Goal: Check status: Check status

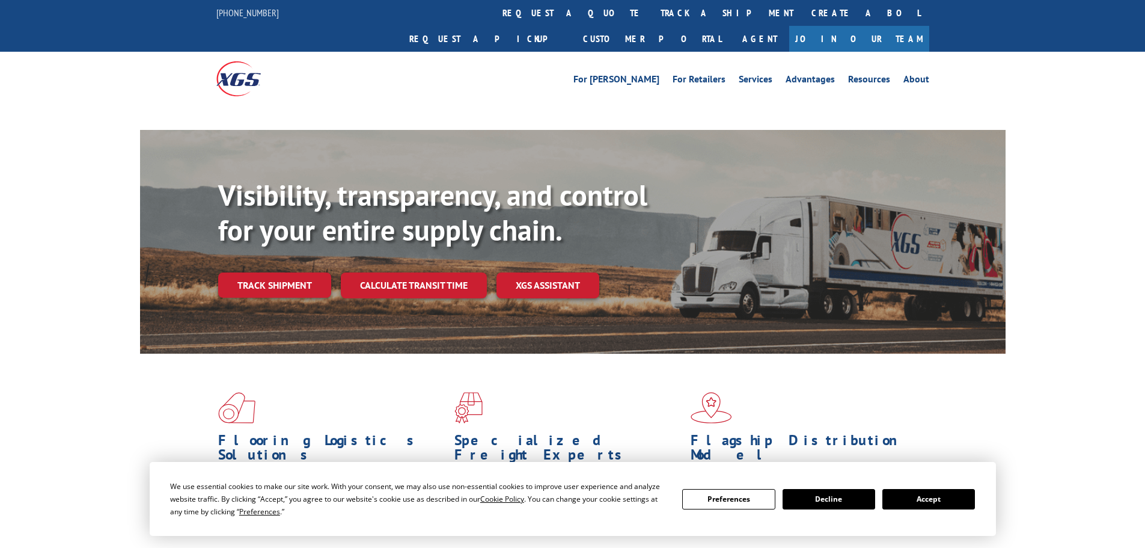
click at [918, 500] on button "Accept" at bounding box center [928, 499] width 93 height 20
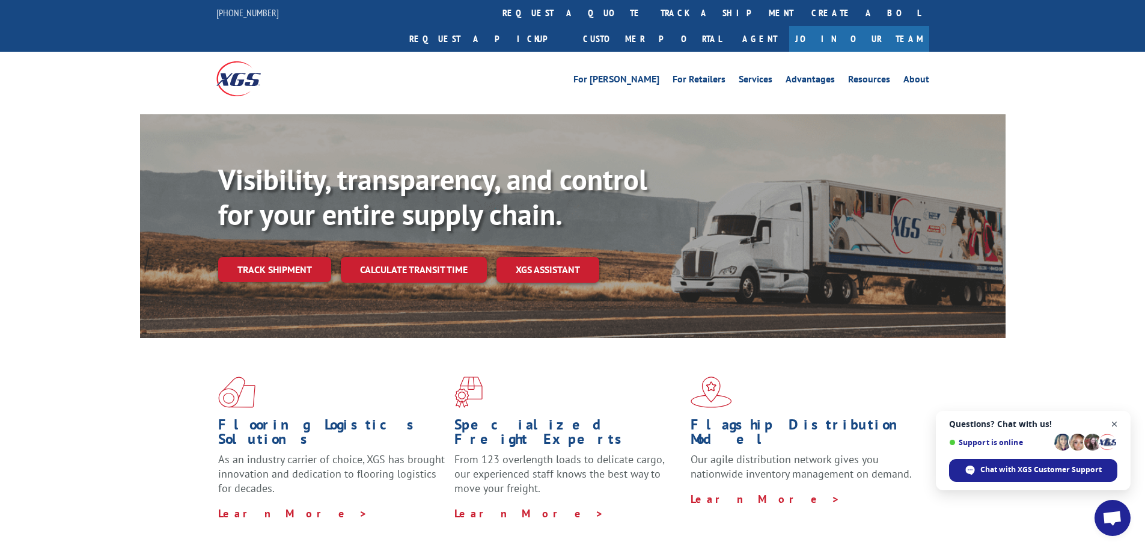
click at [1112, 423] on span "Open chat" at bounding box center [1114, 424] width 15 height 15
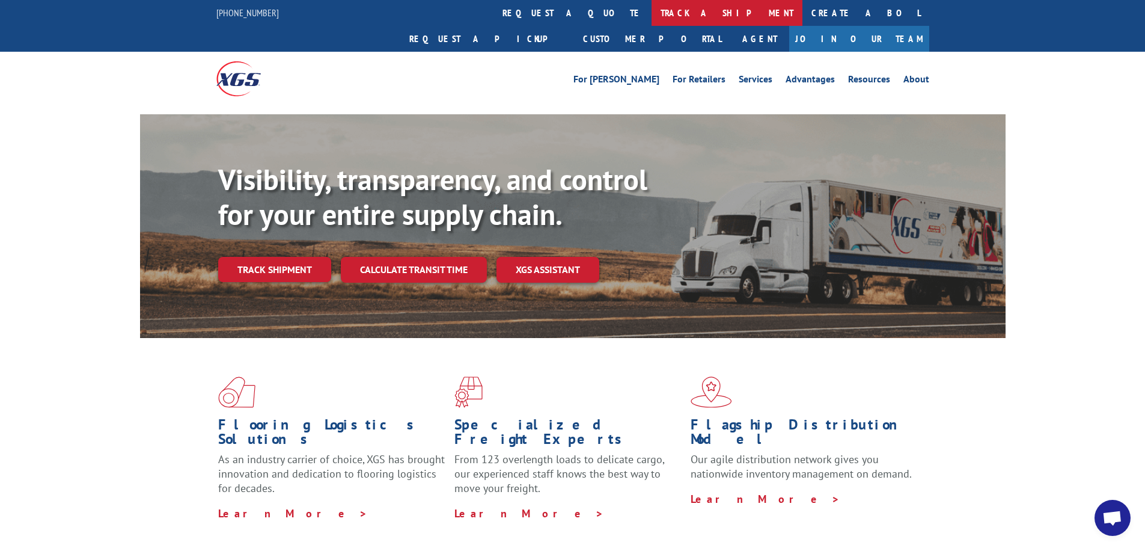
click at [652, 17] on link "track a shipment" at bounding box center [727, 13] width 151 height 26
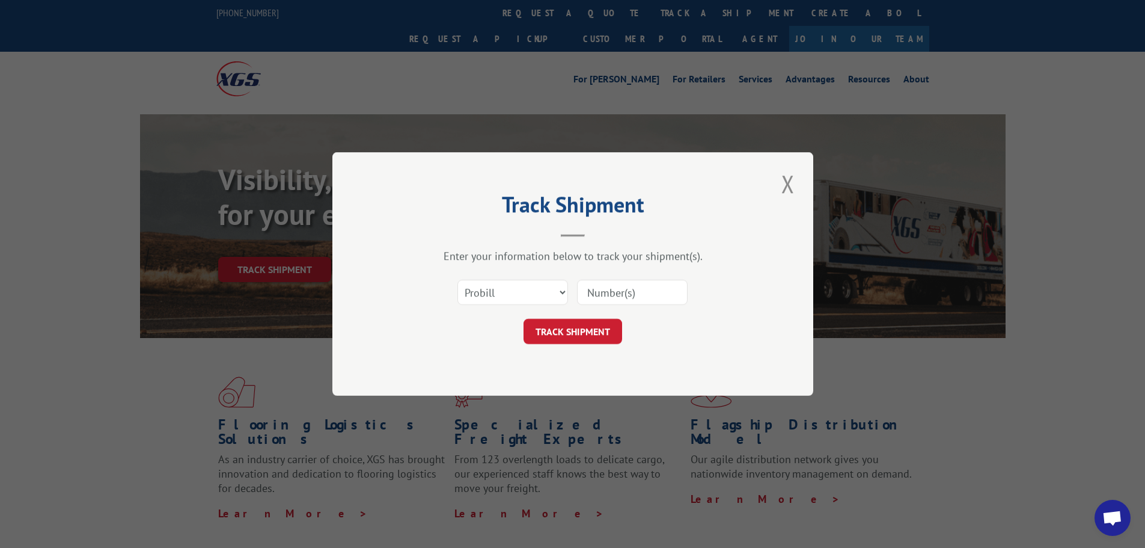
paste input "17462293"
type input "17462293"
click at [566, 333] on button "TRACK SHIPMENT" at bounding box center [573, 331] width 99 height 25
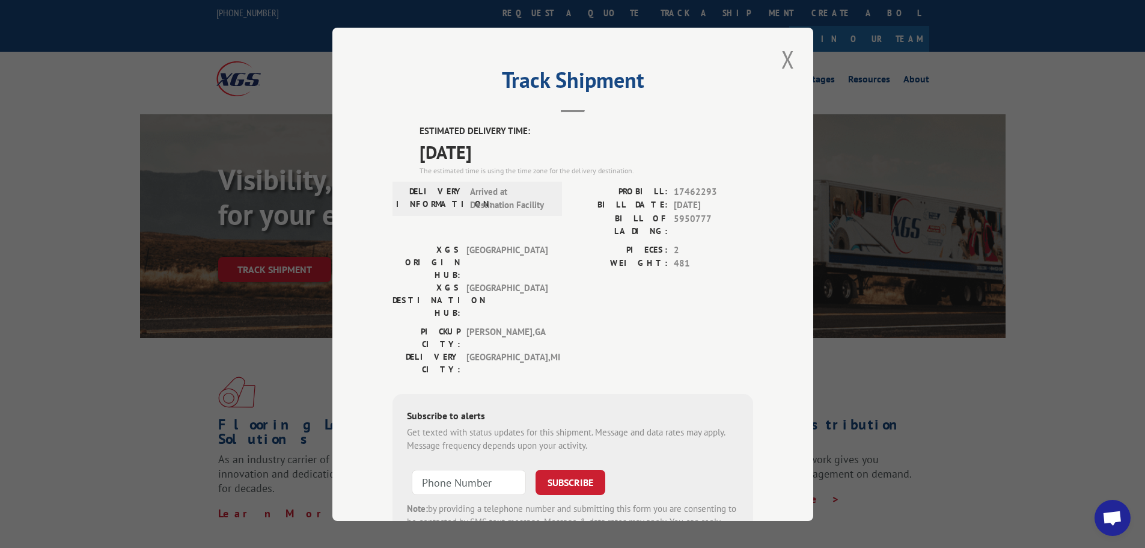
drag, startPoint x: 518, startPoint y: 147, endPoint x: 414, endPoint y: 136, distance: 104.6
click at [414, 136] on div "ESTIMATED DELIVERY TIME: [DATE] The estimated time is using the time zone for t…" at bounding box center [572, 340] width 361 height 432
copy div "ESTIMATED DELIVERY TIME: [DATE]"
